Goal: Task Accomplishment & Management: Use online tool/utility

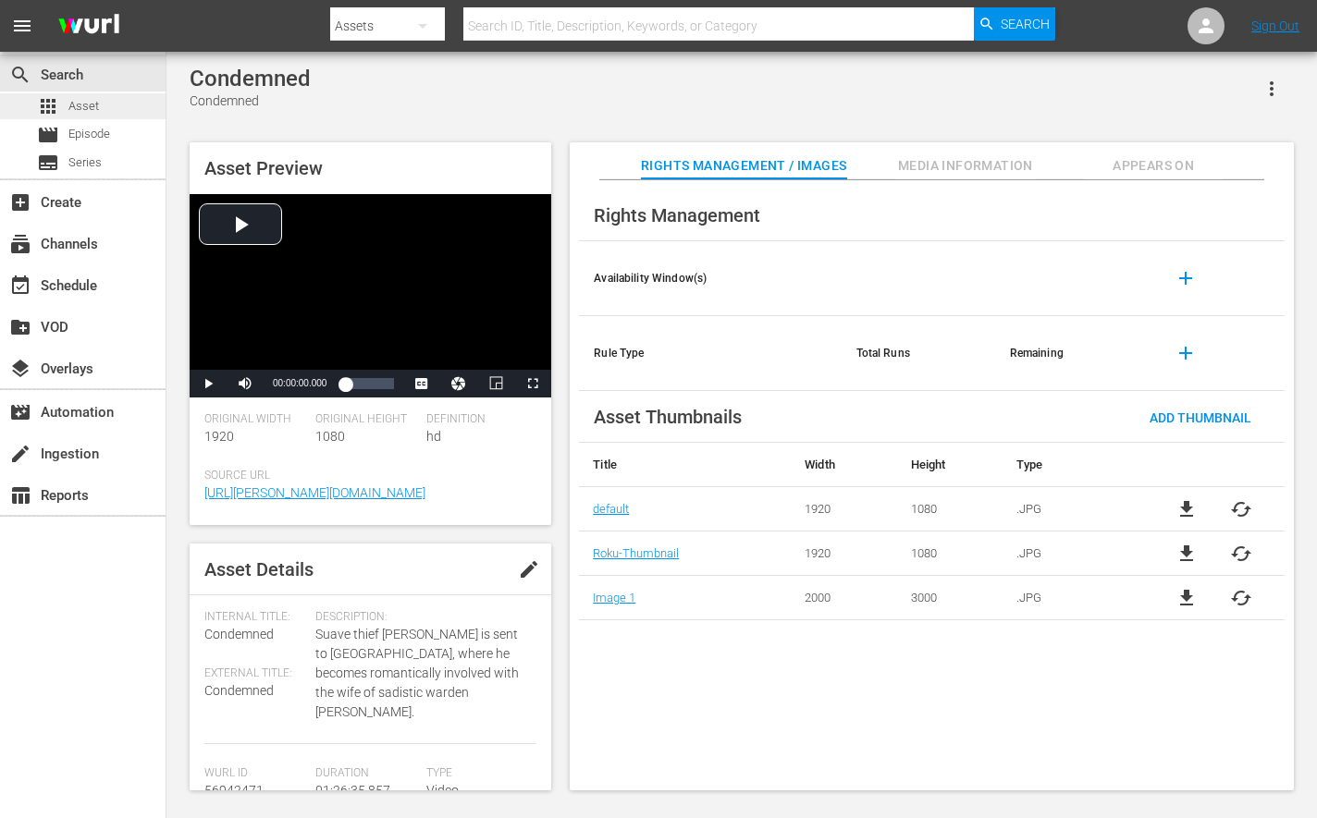
click at [92, 106] on span "Asset" at bounding box center [83, 106] width 31 height 18
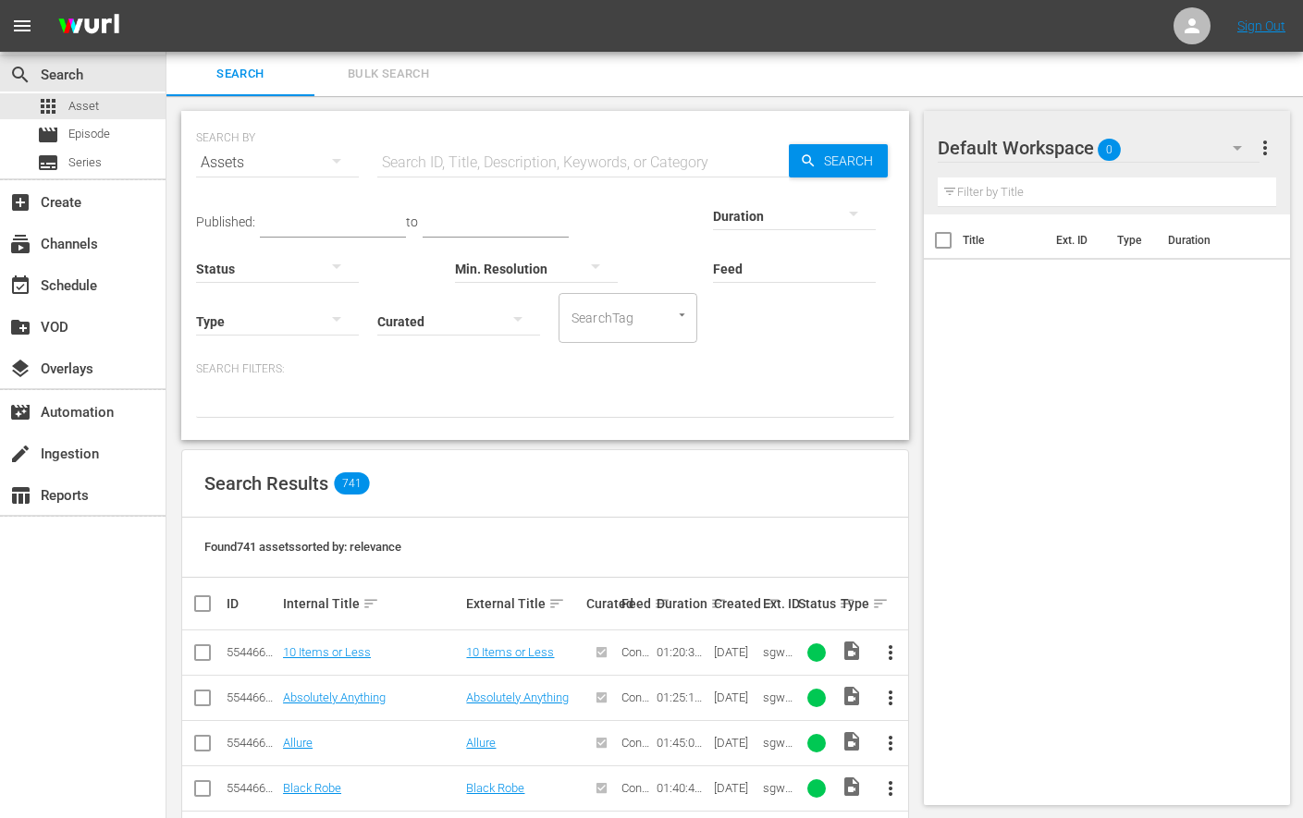
click at [445, 175] on input "text" at bounding box center [583, 163] width 412 height 44
type input "the reef"
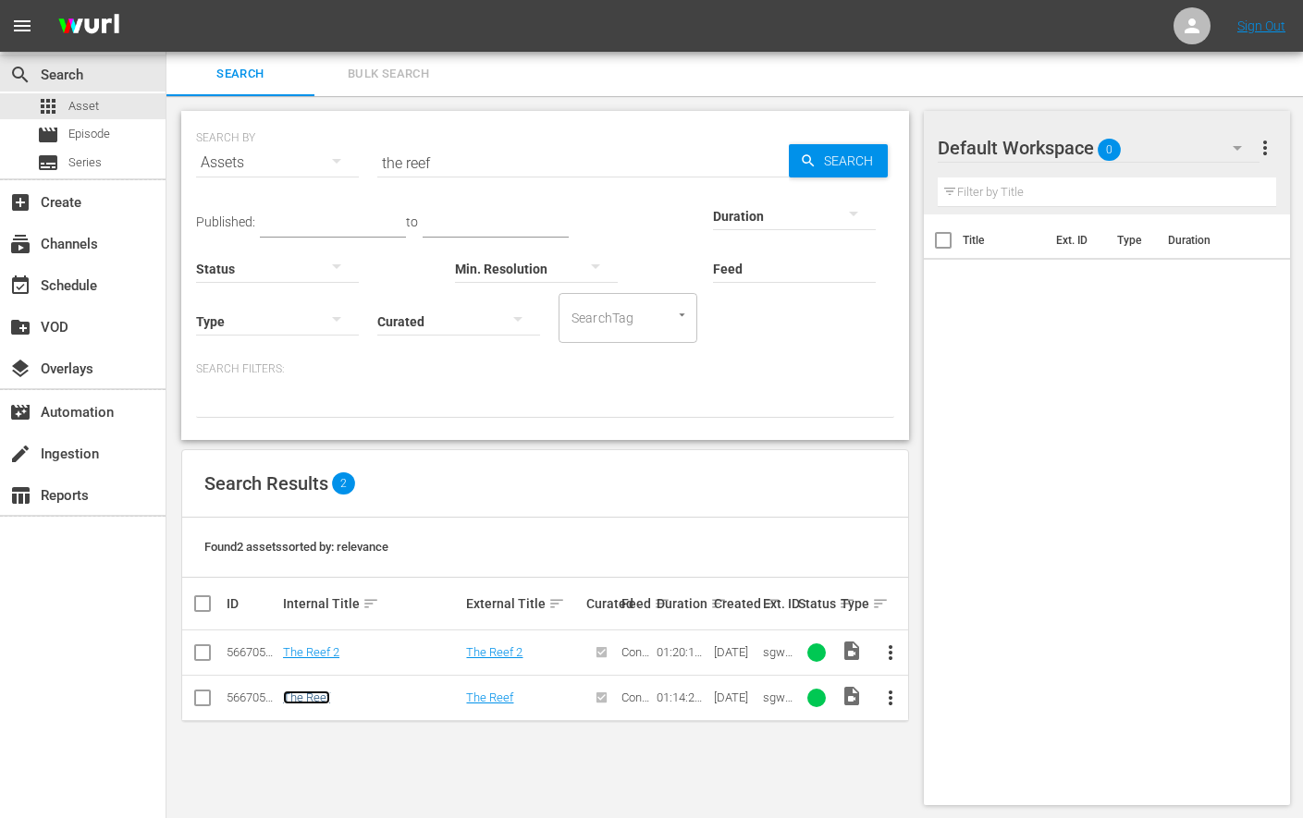
click at [312, 699] on link "The Reef" at bounding box center [306, 698] width 47 height 14
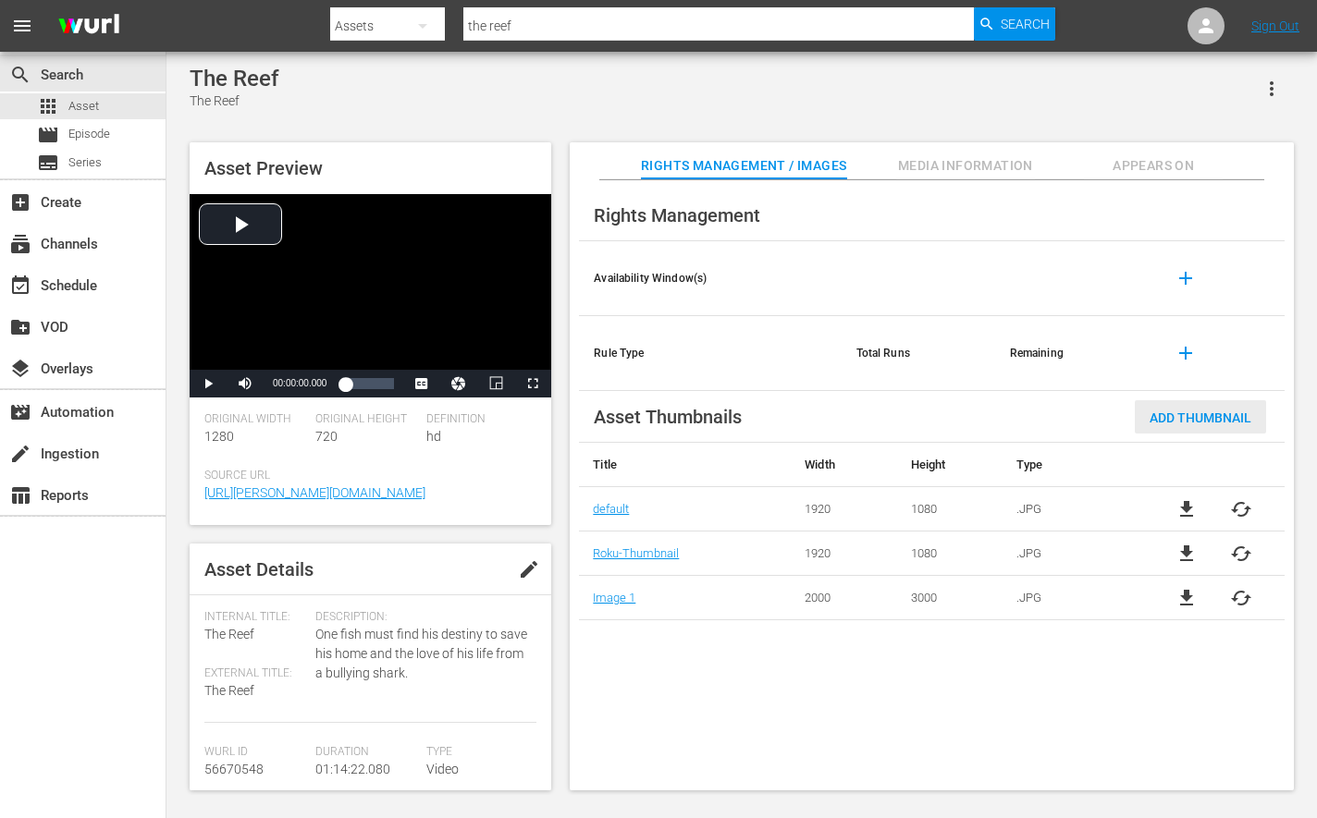
click at [1185, 416] on span "Add Thumbnail" at bounding box center [1200, 418] width 131 height 15
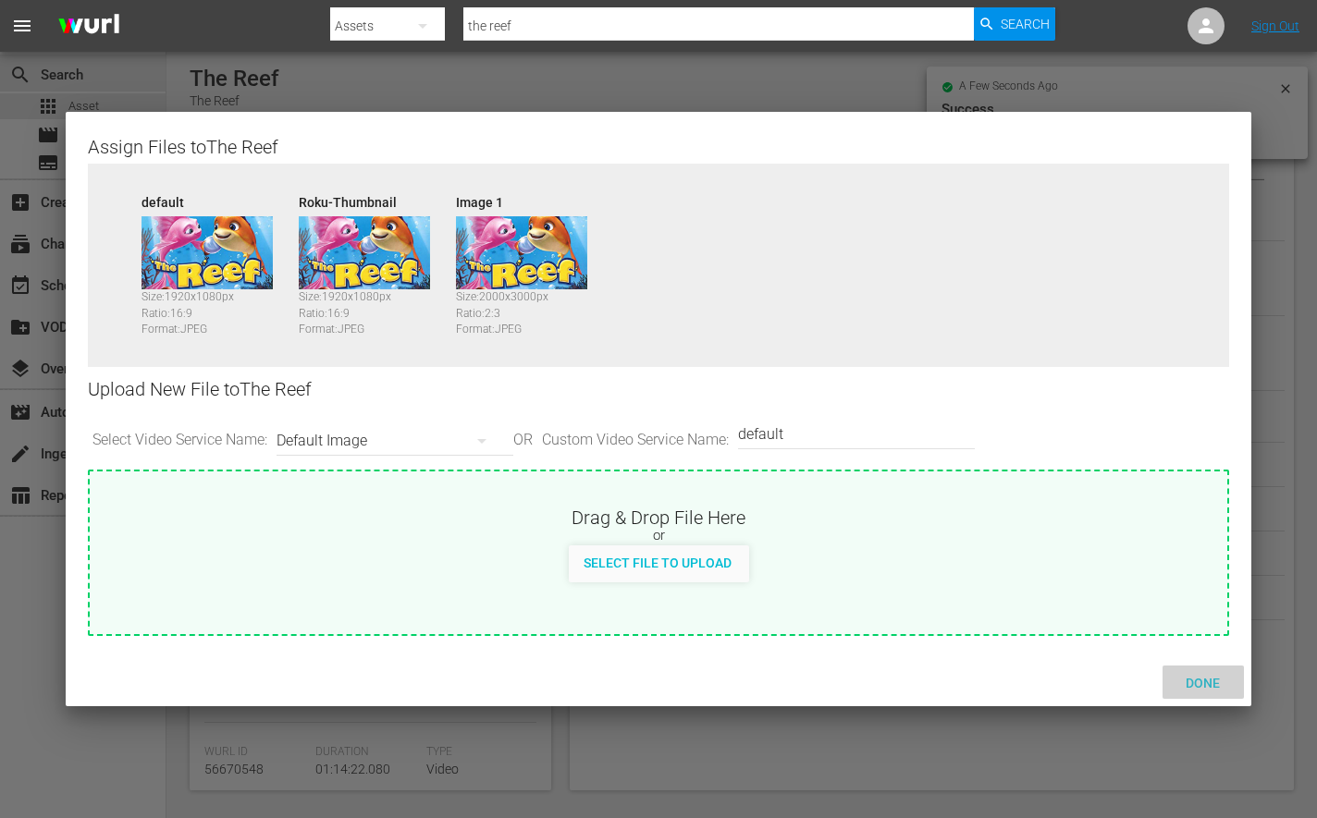
click at [1199, 676] on span "Done" at bounding box center [1203, 683] width 64 height 15
